Goal: Task Accomplishment & Management: Manage account settings

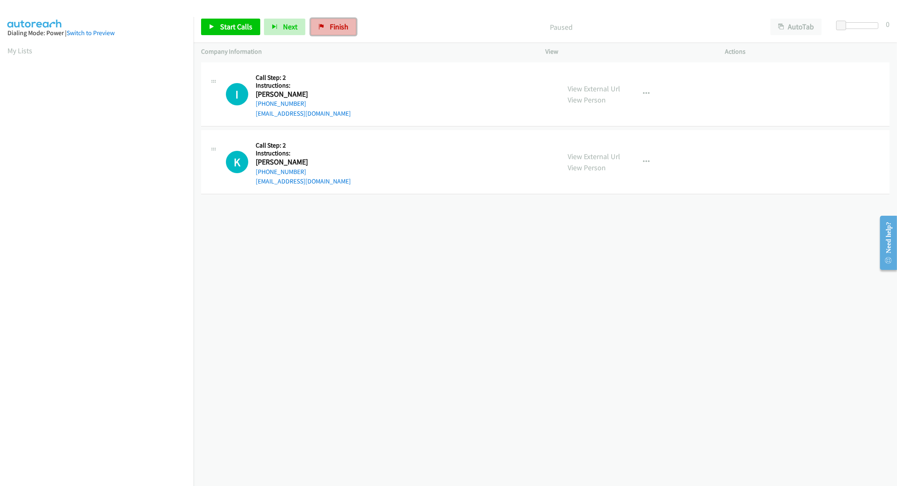
click at [330, 28] on span "Finish" at bounding box center [339, 27] width 19 height 10
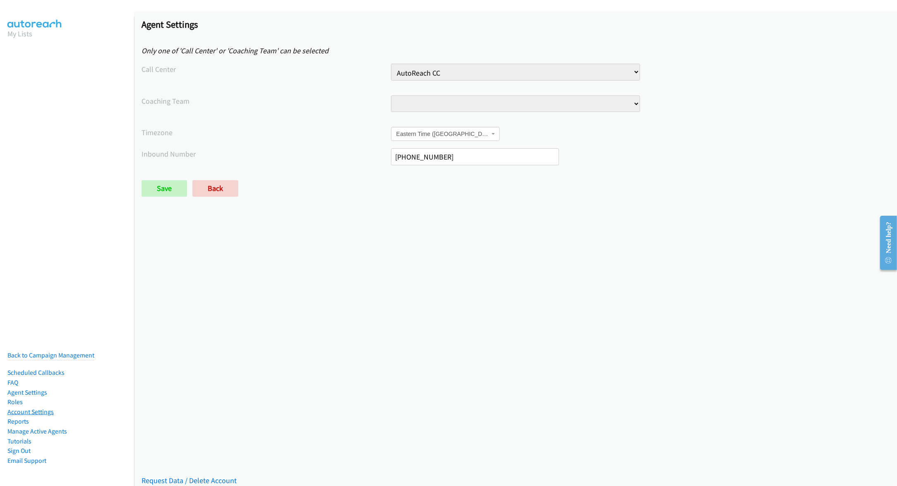
click at [25, 413] on link "Account Settings" at bounding box center [30, 412] width 46 height 8
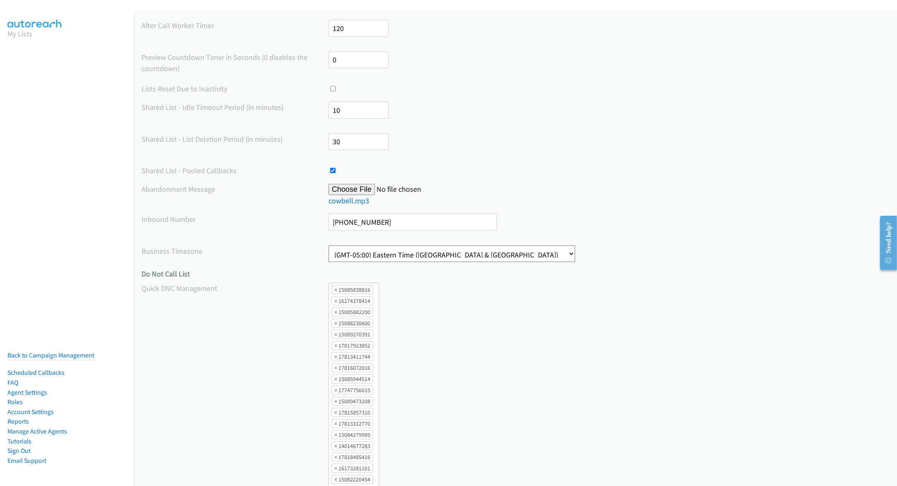
scroll to position [589, 0]
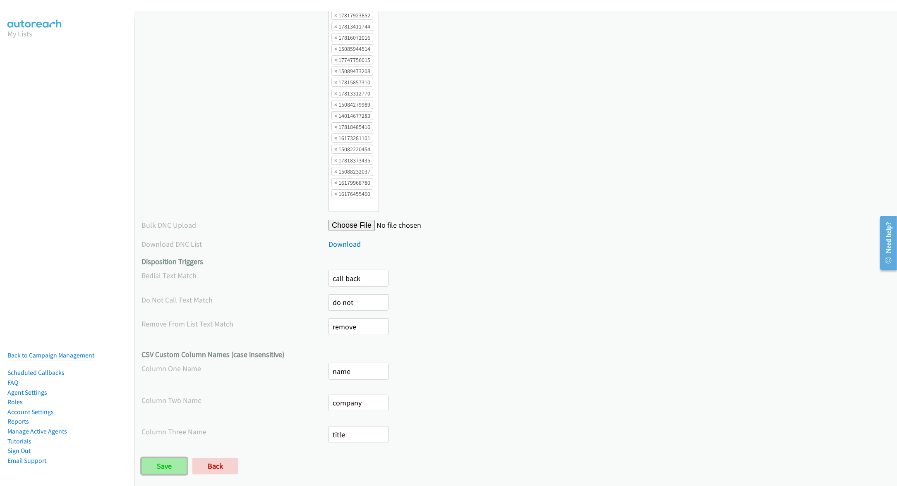
click at [167, 467] on input "Save" at bounding box center [163, 466] width 45 height 17
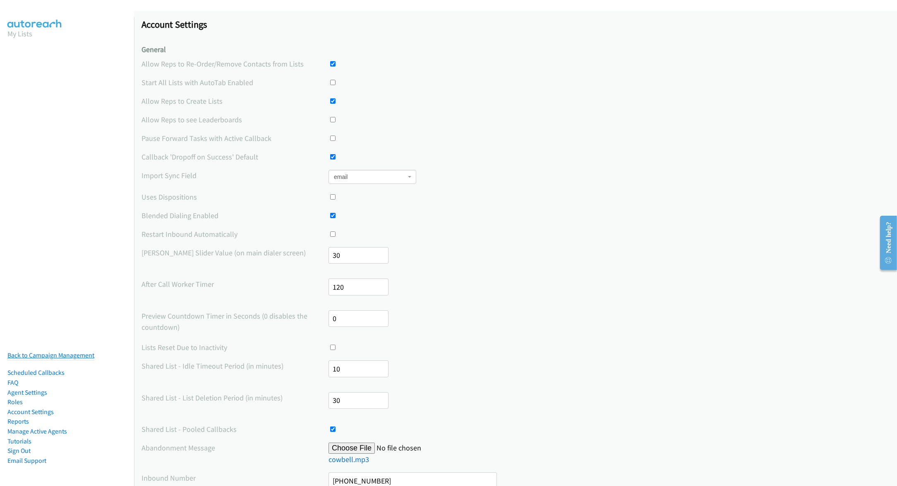
click at [67, 354] on link "Back to Campaign Management" at bounding box center [50, 356] width 87 height 8
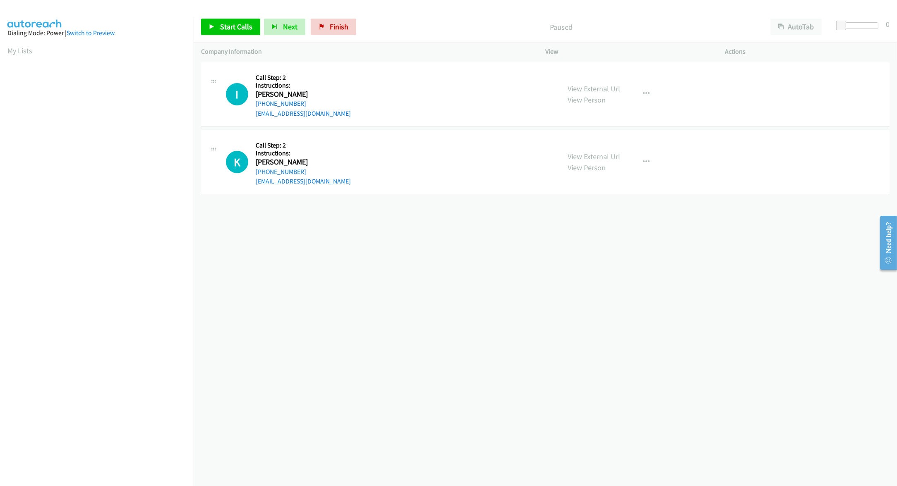
click at [332, 147] on div "K Callback Scheduled Call Step: 2 Instructions: Kevin Lee America/Los_Angeles +…" at bounding box center [389, 162] width 327 height 49
drag, startPoint x: 842, startPoint y: 25, endPoint x: 848, endPoint y: 26, distance: 5.4
click at [848, 26] on span at bounding box center [847, 26] width 10 height 10
click at [236, 32] on link "Start Calls" at bounding box center [230, 27] width 59 height 17
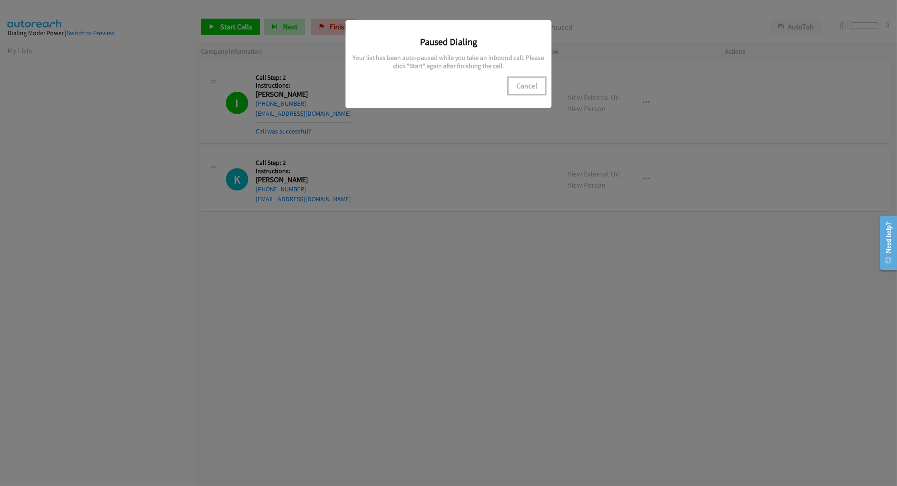
click at [528, 85] on button "Cancel" at bounding box center [526, 86] width 37 height 17
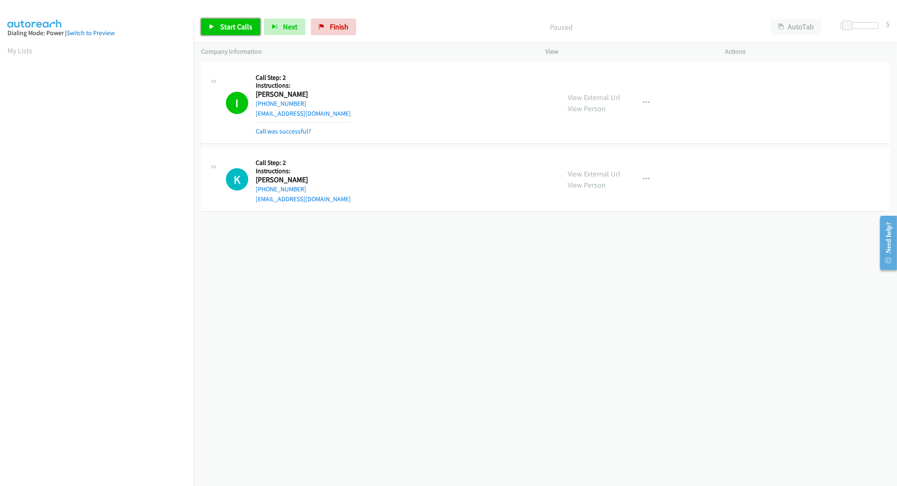
click at [220, 22] on span "Start Calls" at bounding box center [236, 27] width 32 height 10
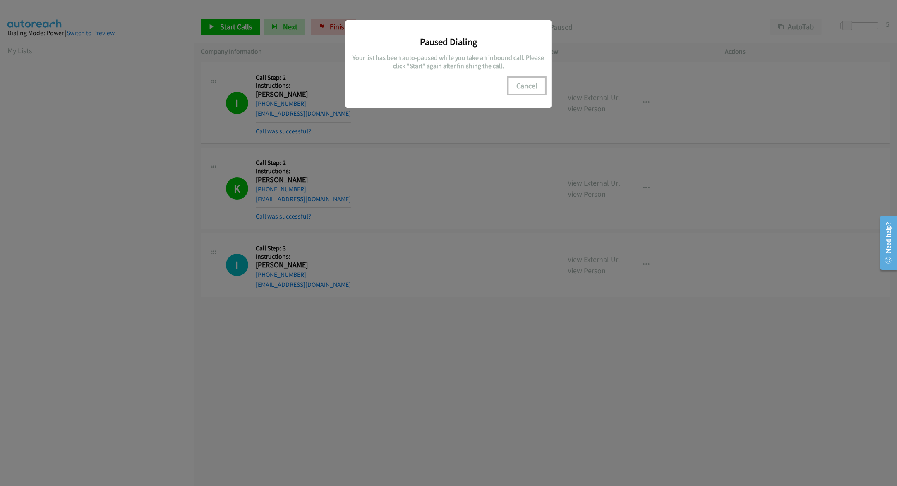
click at [531, 81] on button "Cancel" at bounding box center [526, 86] width 37 height 17
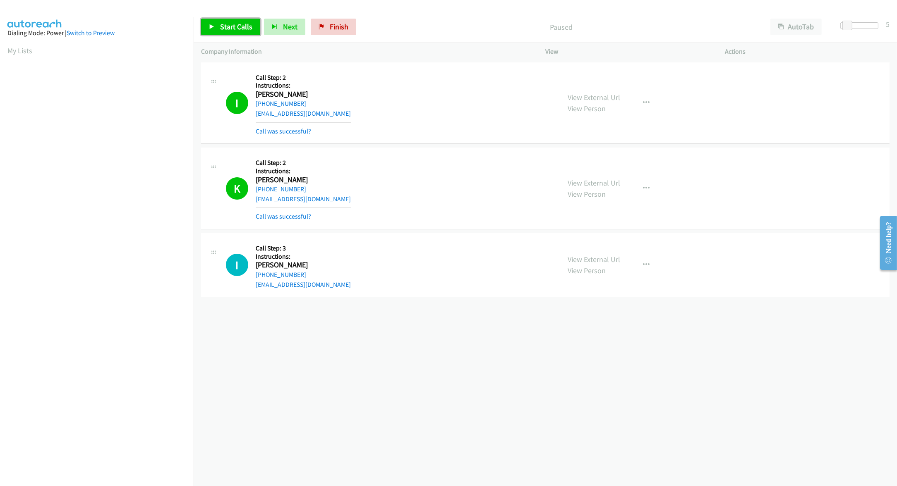
click at [238, 31] on span "Start Calls" at bounding box center [236, 27] width 32 height 10
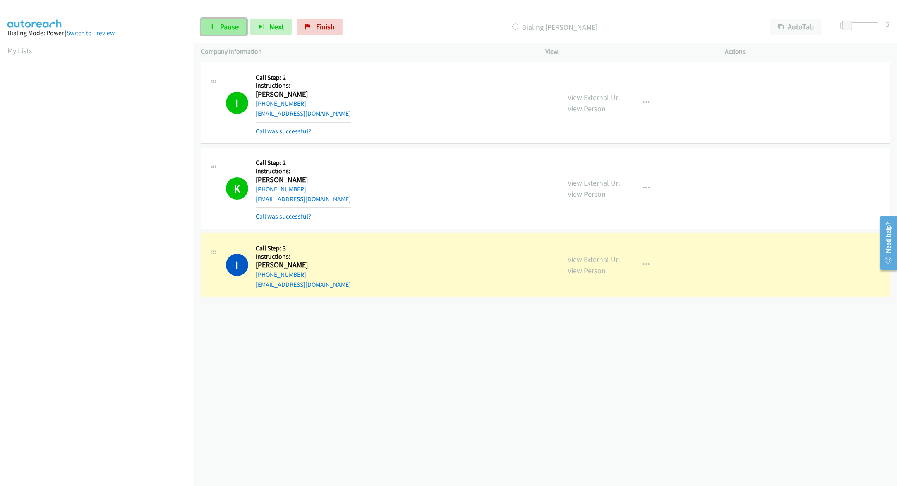
click at [233, 29] on span "Pause" at bounding box center [229, 27] width 19 height 10
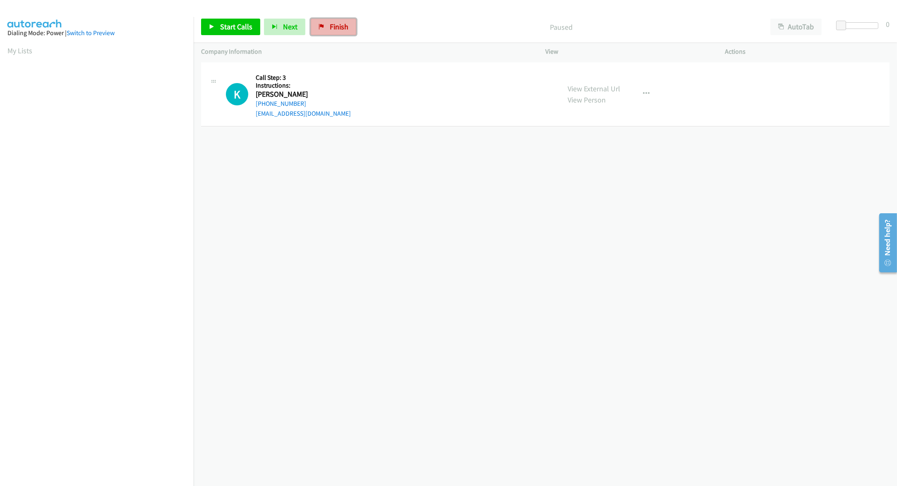
click at [326, 33] on link "Finish" at bounding box center [333, 27] width 45 height 17
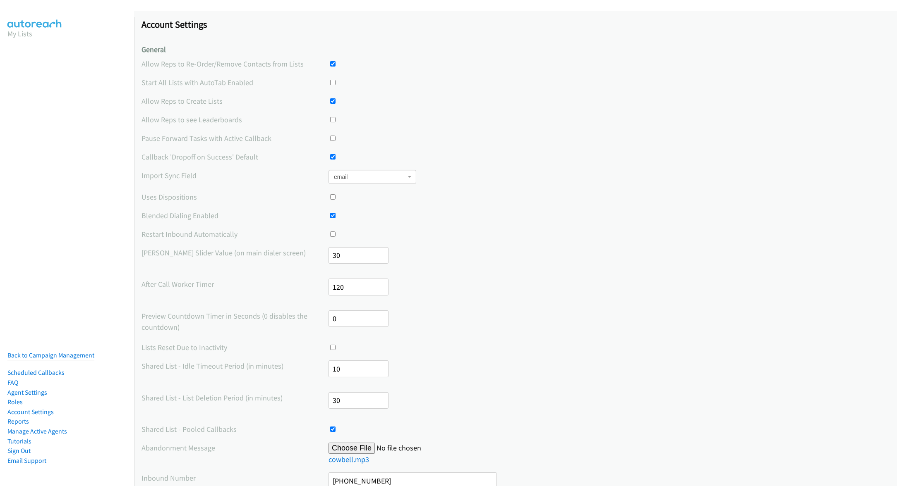
click at [335, 235] on input "checkbox" at bounding box center [332, 234] width 5 height 5
checkbox input "true"
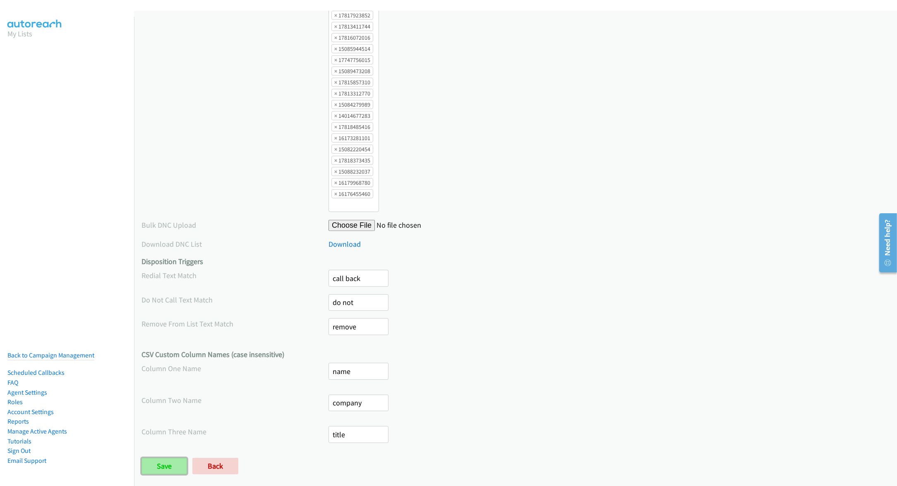
click at [179, 469] on input "Save" at bounding box center [163, 466] width 45 height 17
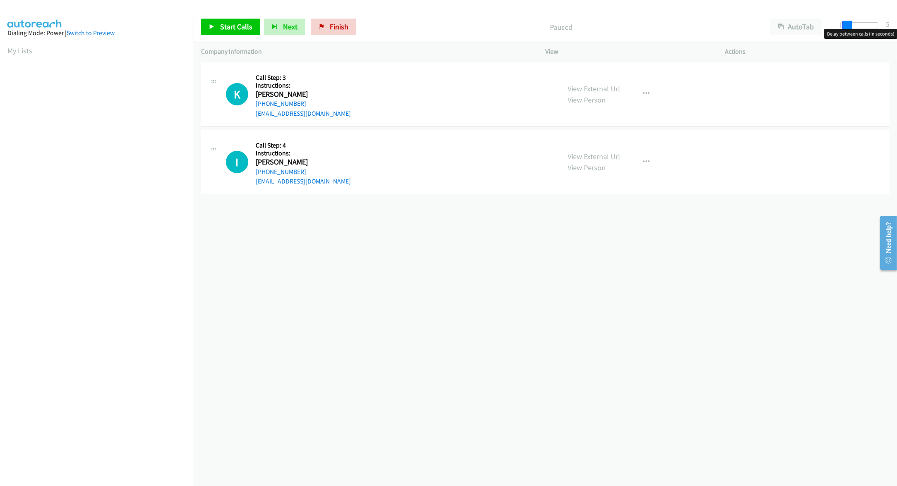
drag, startPoint x: 843, startPoint y: 27, endPoint x: 849, endPoint y: 27, distance: 6.2
click at [849, 27] on span at bounding box center [847, 26] width 10 height 10
click at [238, 36] on div "Start Calls Pause Next Finish Paused AutoTab AutoTab 5" at bounding box center [545, 27] width 703 height 32
click at [238, 29] on span "Start Calls" at bounding box center [236, 27] width 32 height 10
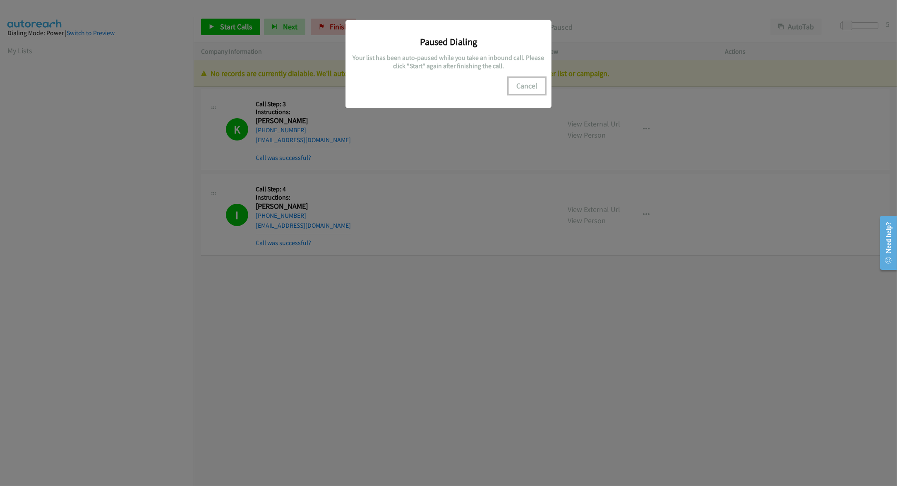
click at [521, 88] on button "Cancel" at bounding box center [526, 86] width 37 height 17
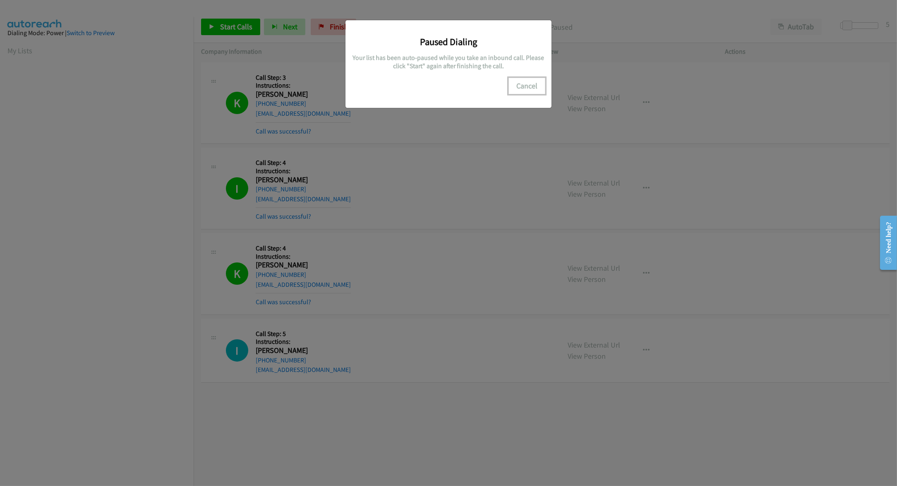
click at [532, 84] on button "Cancel" at bounding box center [526, 86] width 37 height 17
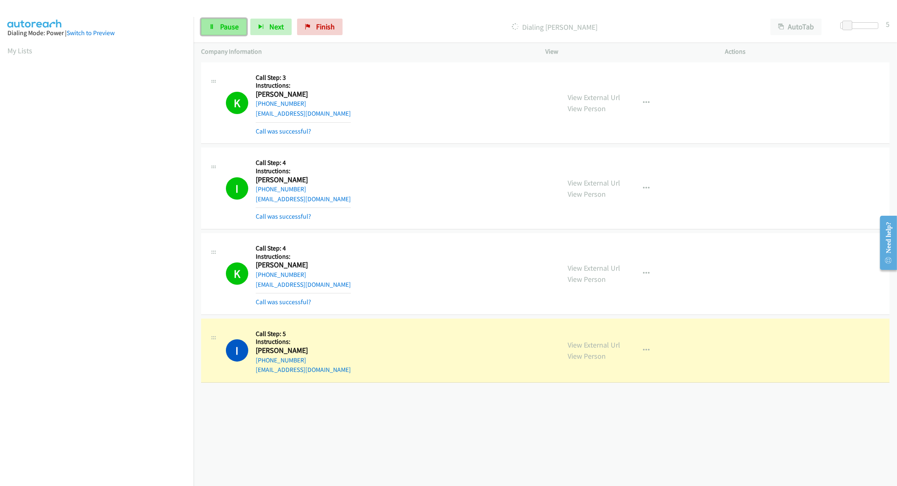
click at [234, 28] on span "Pause" at bounding box center [229, 27] width 19 height 10
